Goal: Navigation & Orientation: Find specific page/section

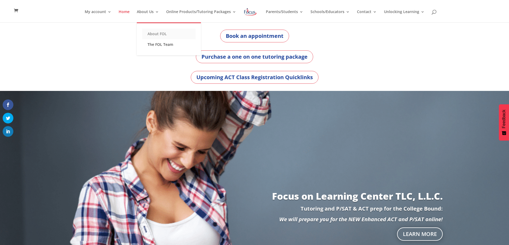
click at [159, 33] on link "About FOL" at bounding box center [168, 34] width 53 height 11
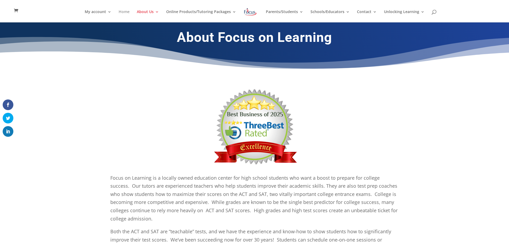
click at [129, 13] on link "Home" at bounding box center [124, 16] width 11 height 13
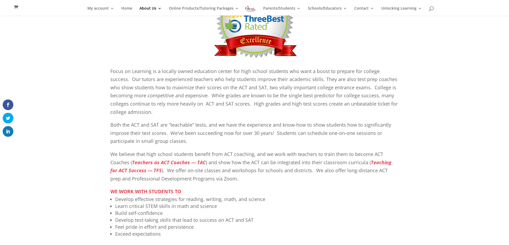
scroll to position [99, 0]
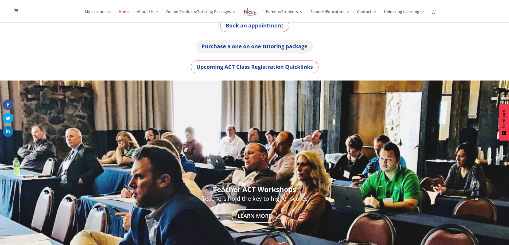
scroll to position [6, 0]
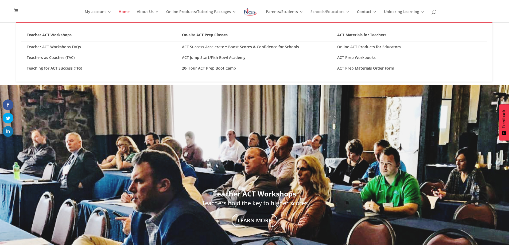
click at [341, 14] on link "Schools/Educators" at bounding box center [329, 16] width 39 height 13
